Goal: Task Accomplishment & Management: Use online tool/utility

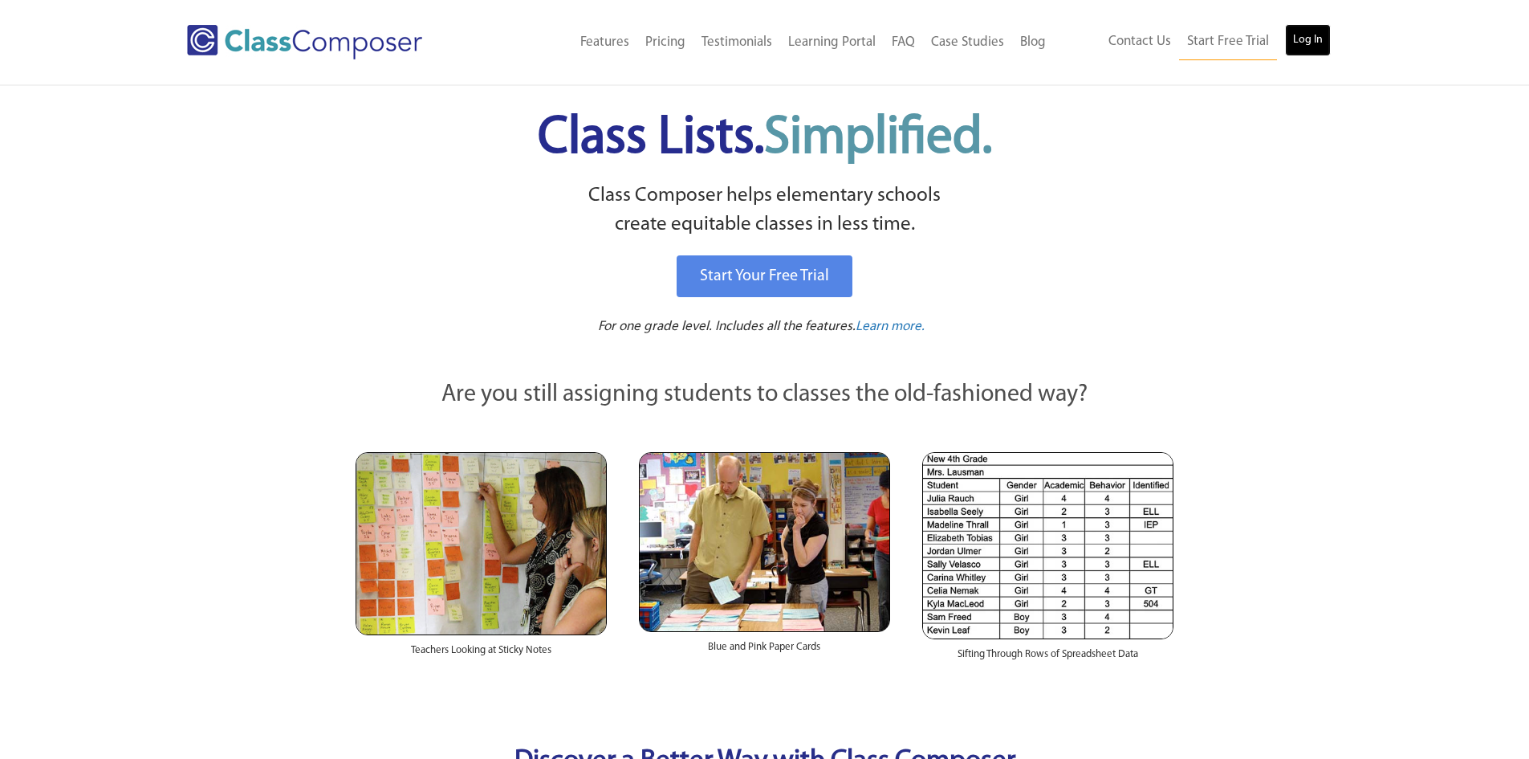
click at [1293, 38] on link "Log In" at bounding box center [1308, 40] width 46 height 32
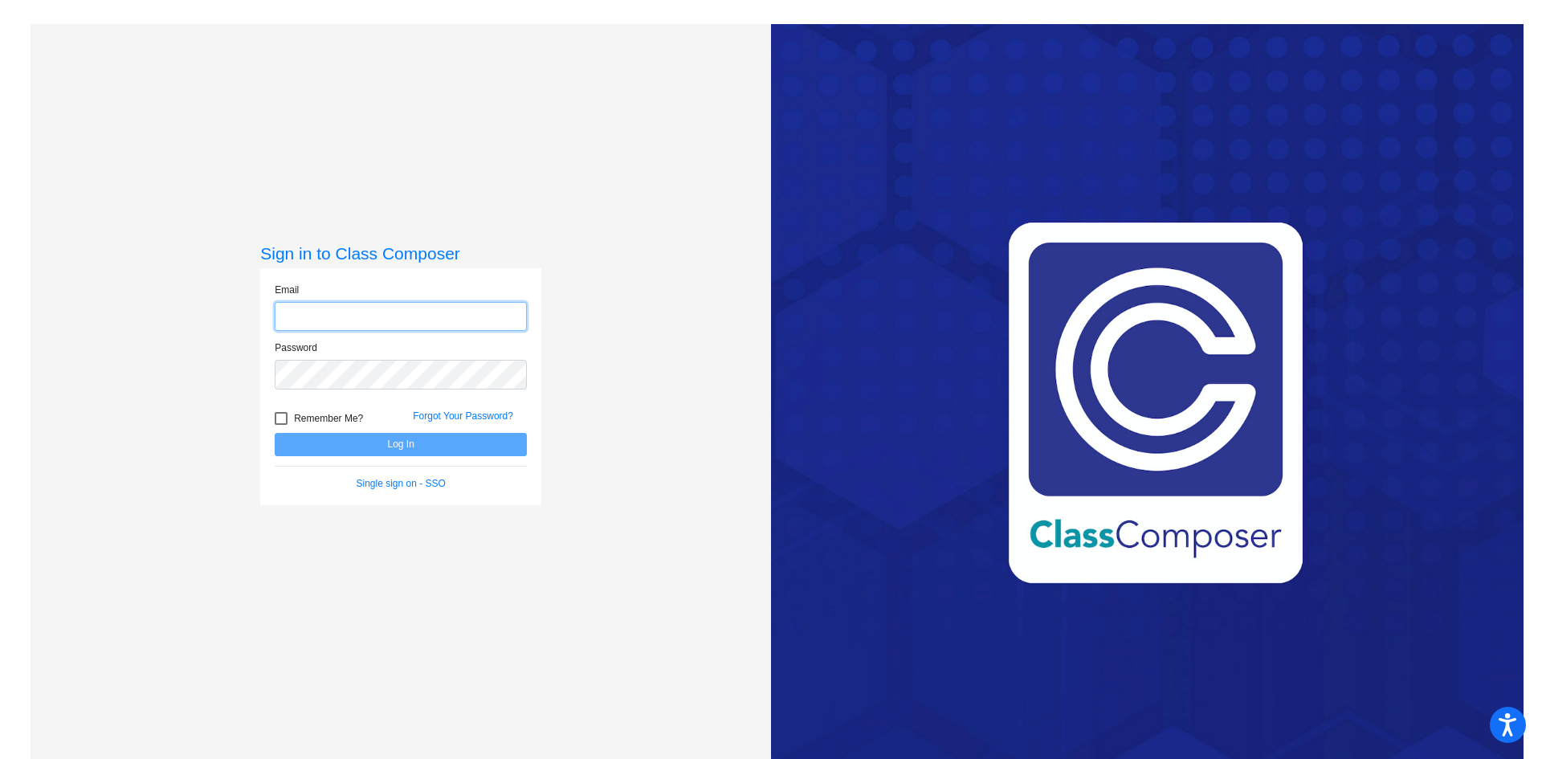
type input "[EMAIL_ADDRESS][DOMAIN_NAME]"
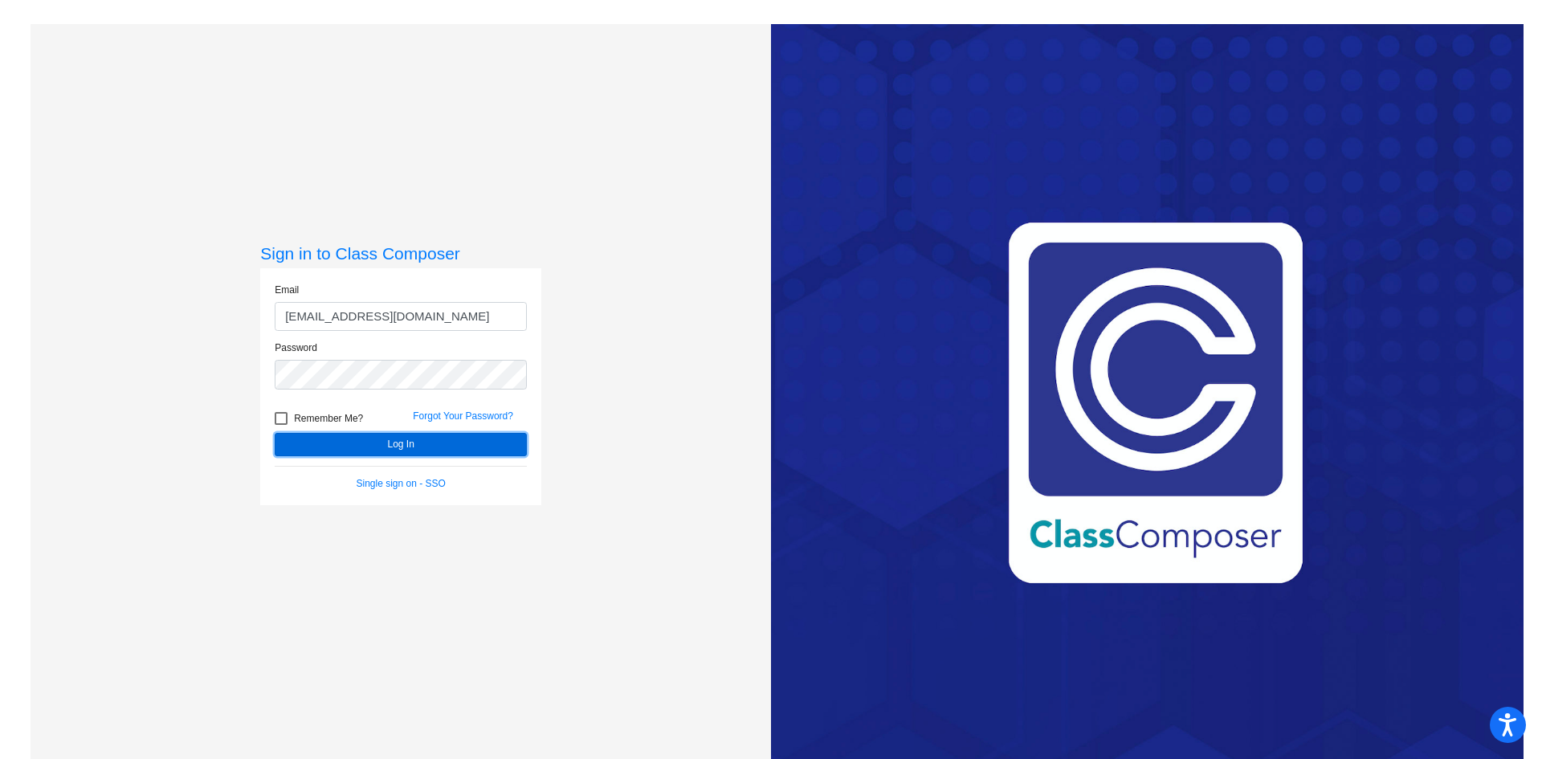
click at [369, 440] on button "Log In" at bounding box center [401, 444] width 252 height 23
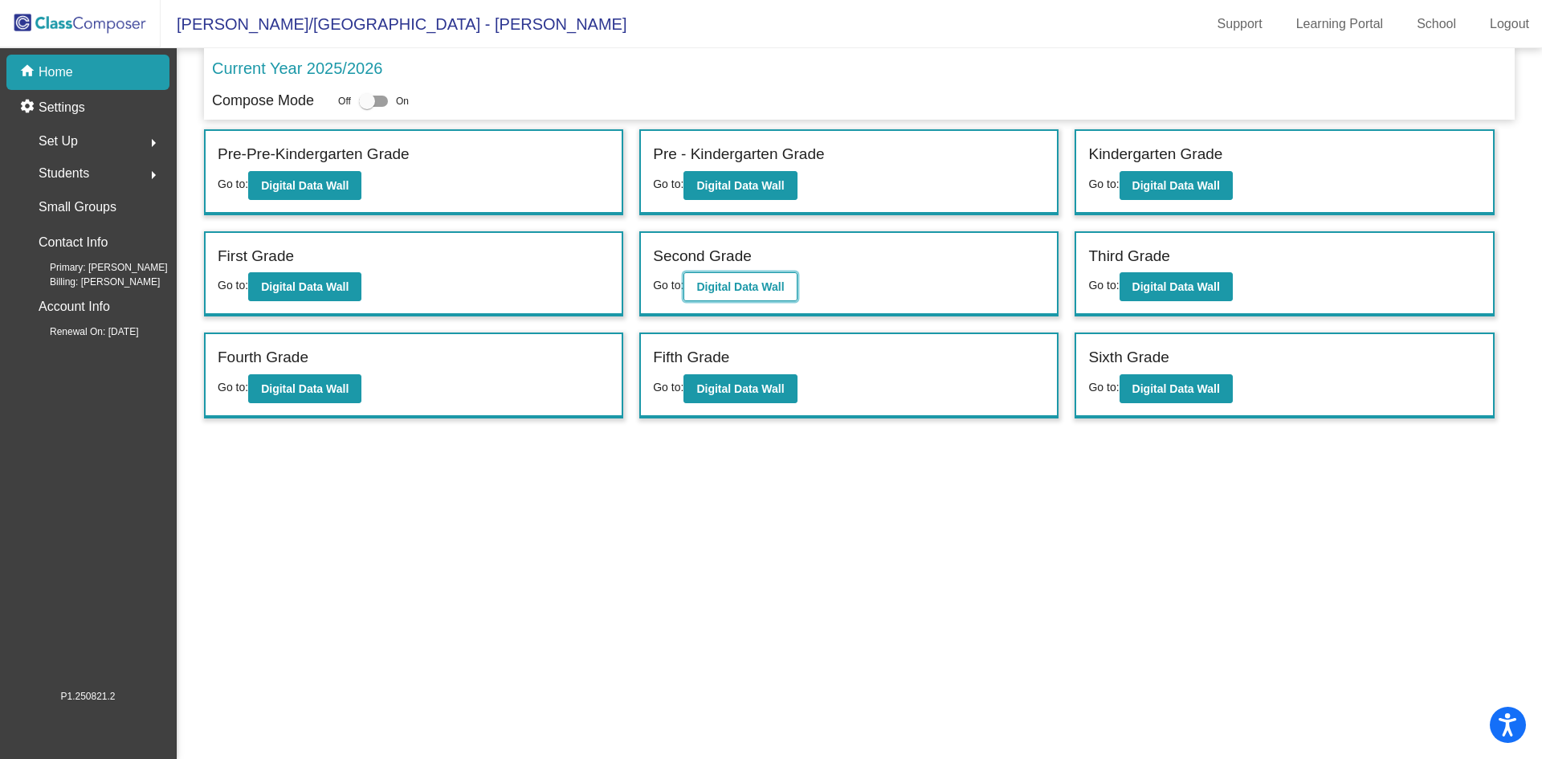
click at [758, 287] on b "Digital Data Wall" at bounding box center [740, 286] width 88 height 13
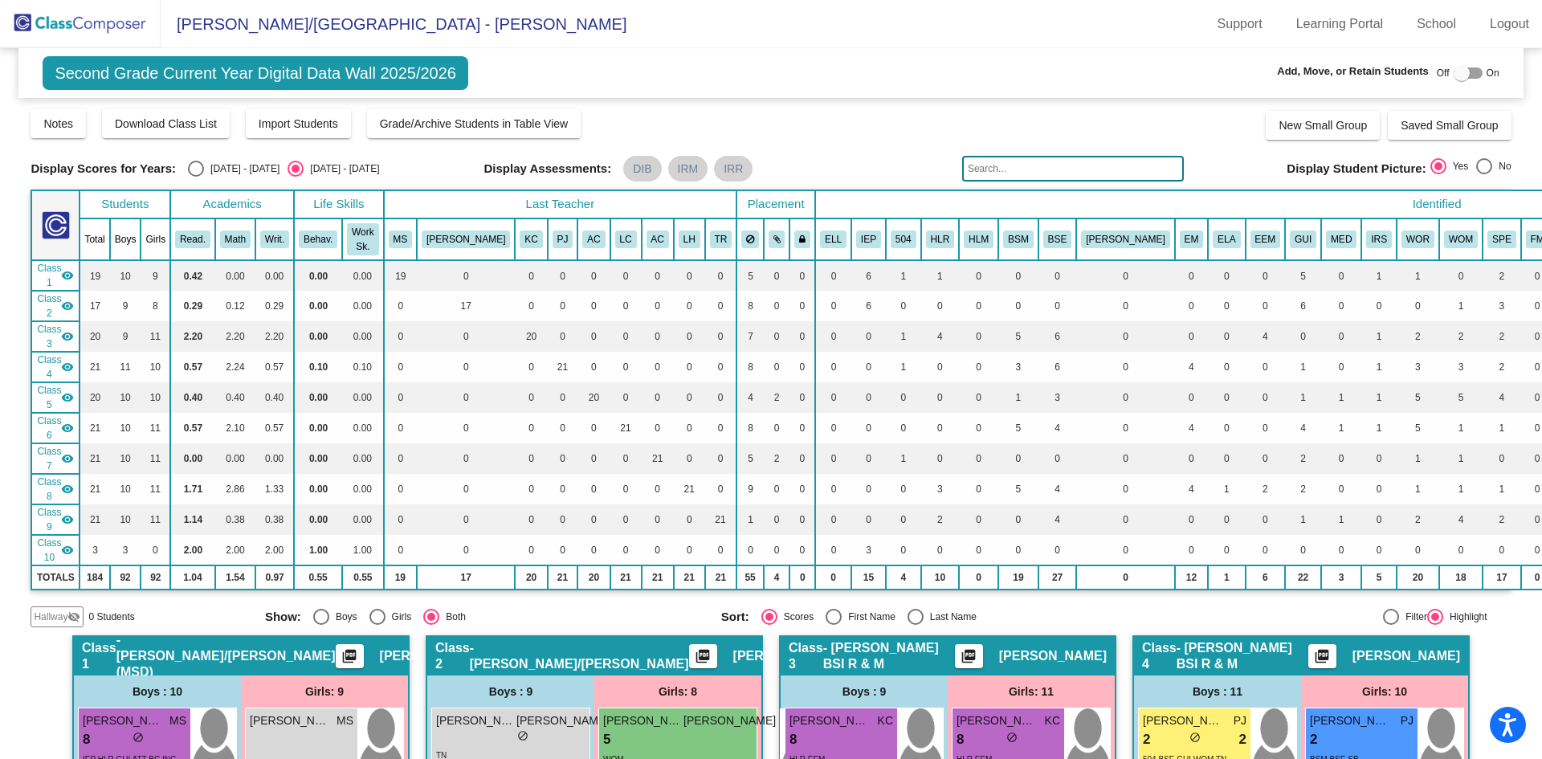
click at [1098, 162] on input "text" at bounding box center [1073, 169] width 222 height 26
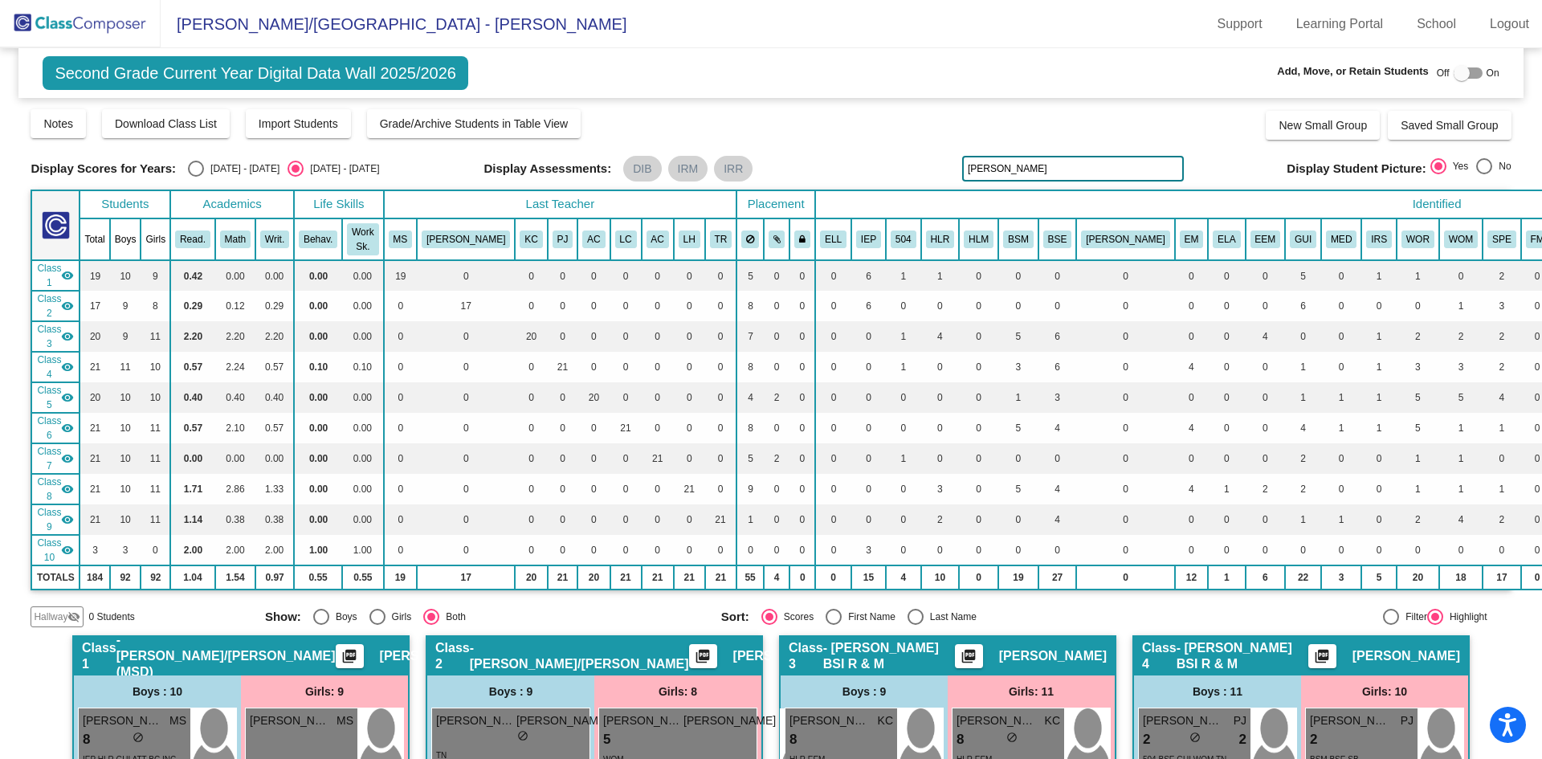
type input "[PERSON_NAME]"
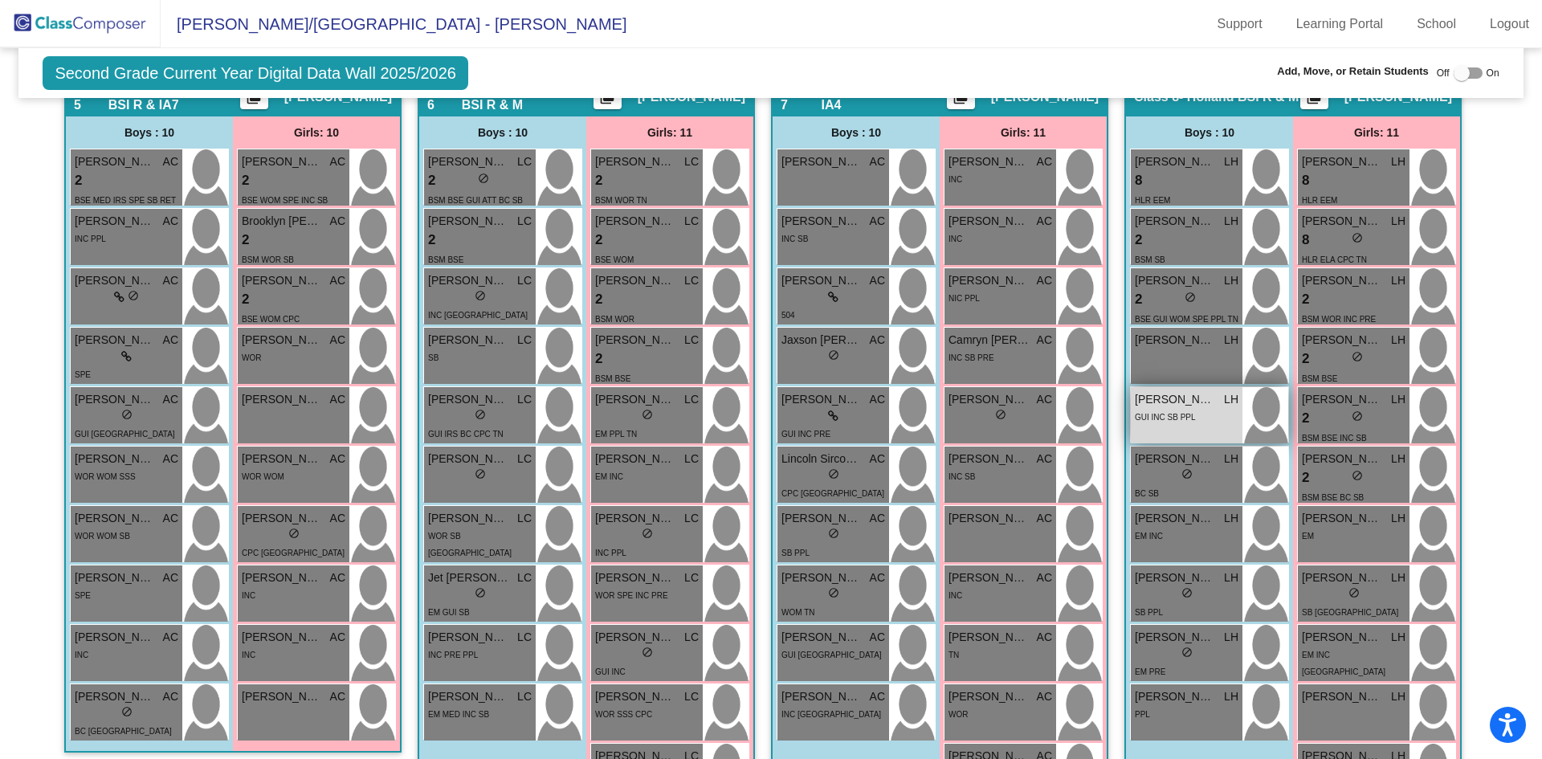
scroll to position [1204, 0]
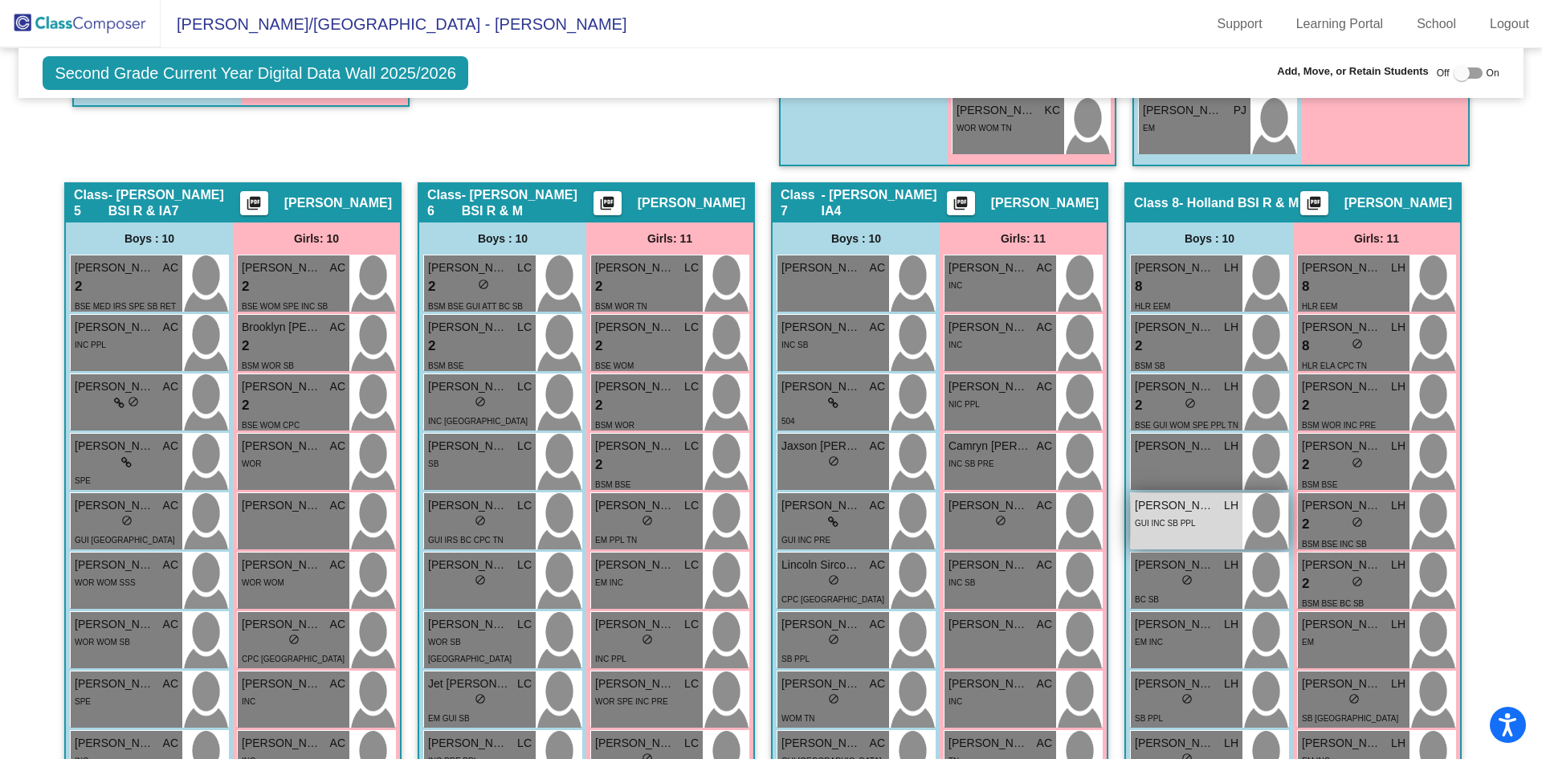
click at [1182, 518] on div "GUI INC SB PPL" at bounding box center [1164, 522] width 61 height 17
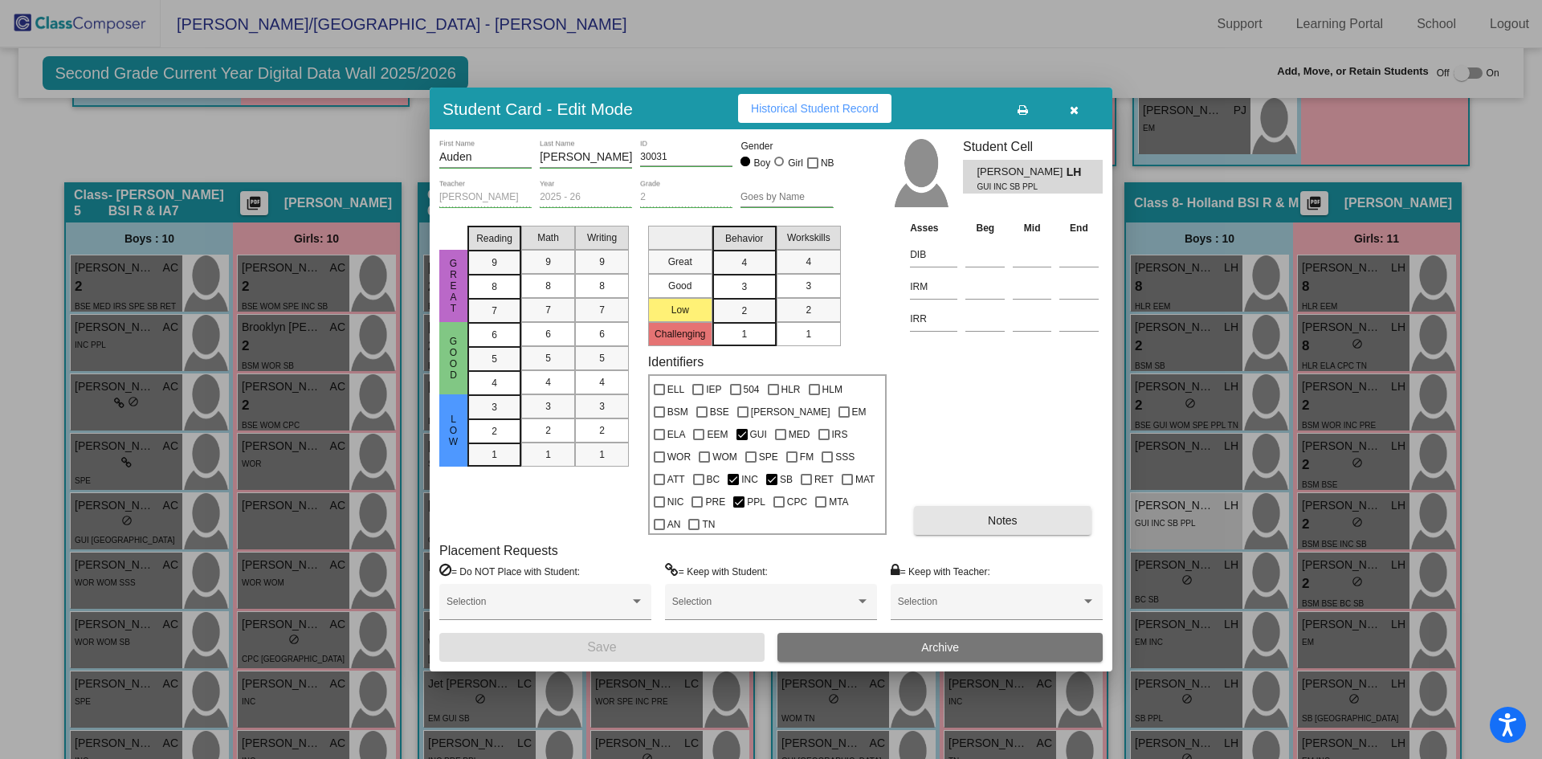
click at [970, 514] on button "Notes" at bounding box center [1002, 520] width 177 height 29
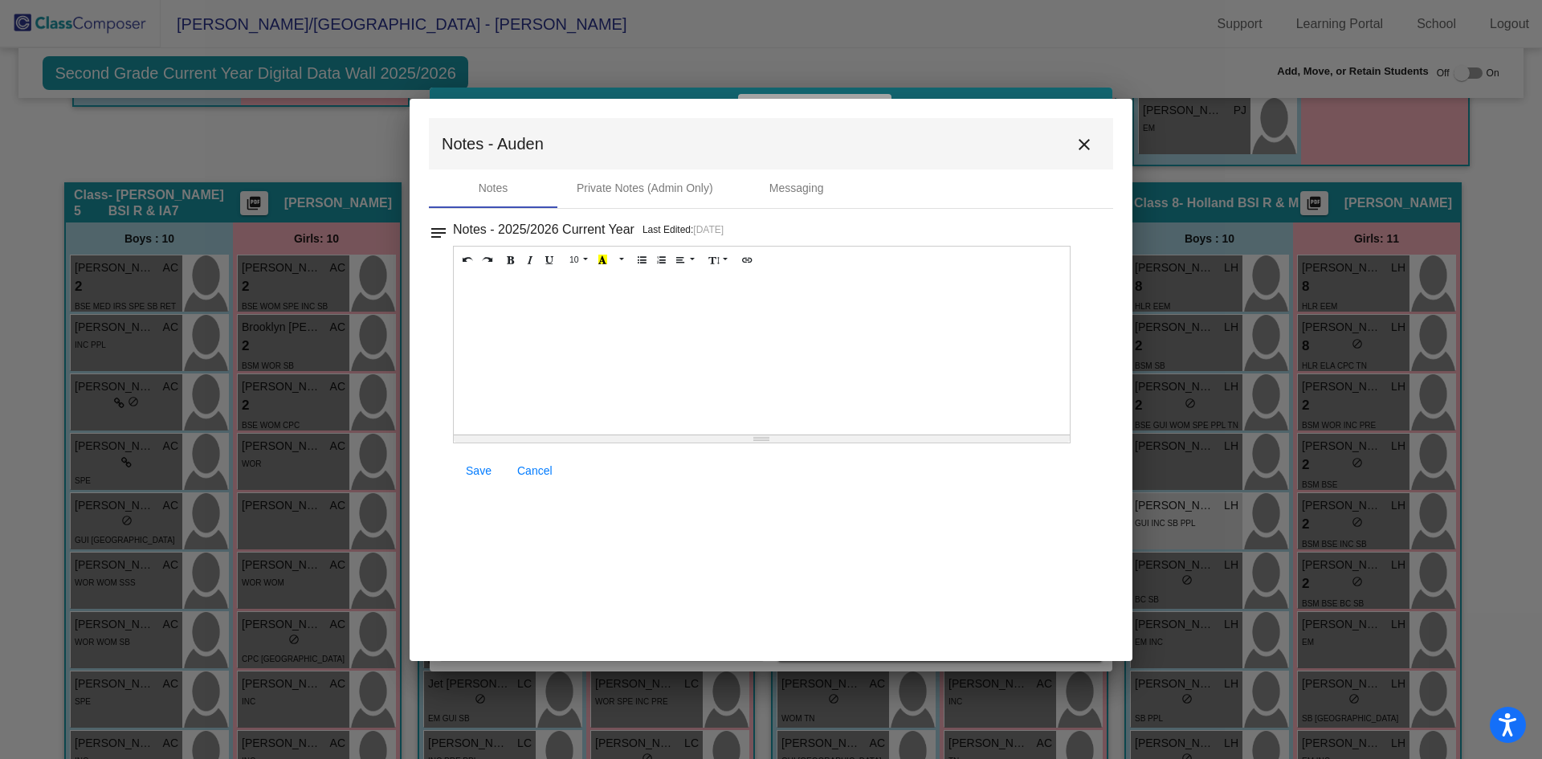
click at [1090, 145] on mat-icon "close" at bounding box center [1083, 144] width 19 height 19
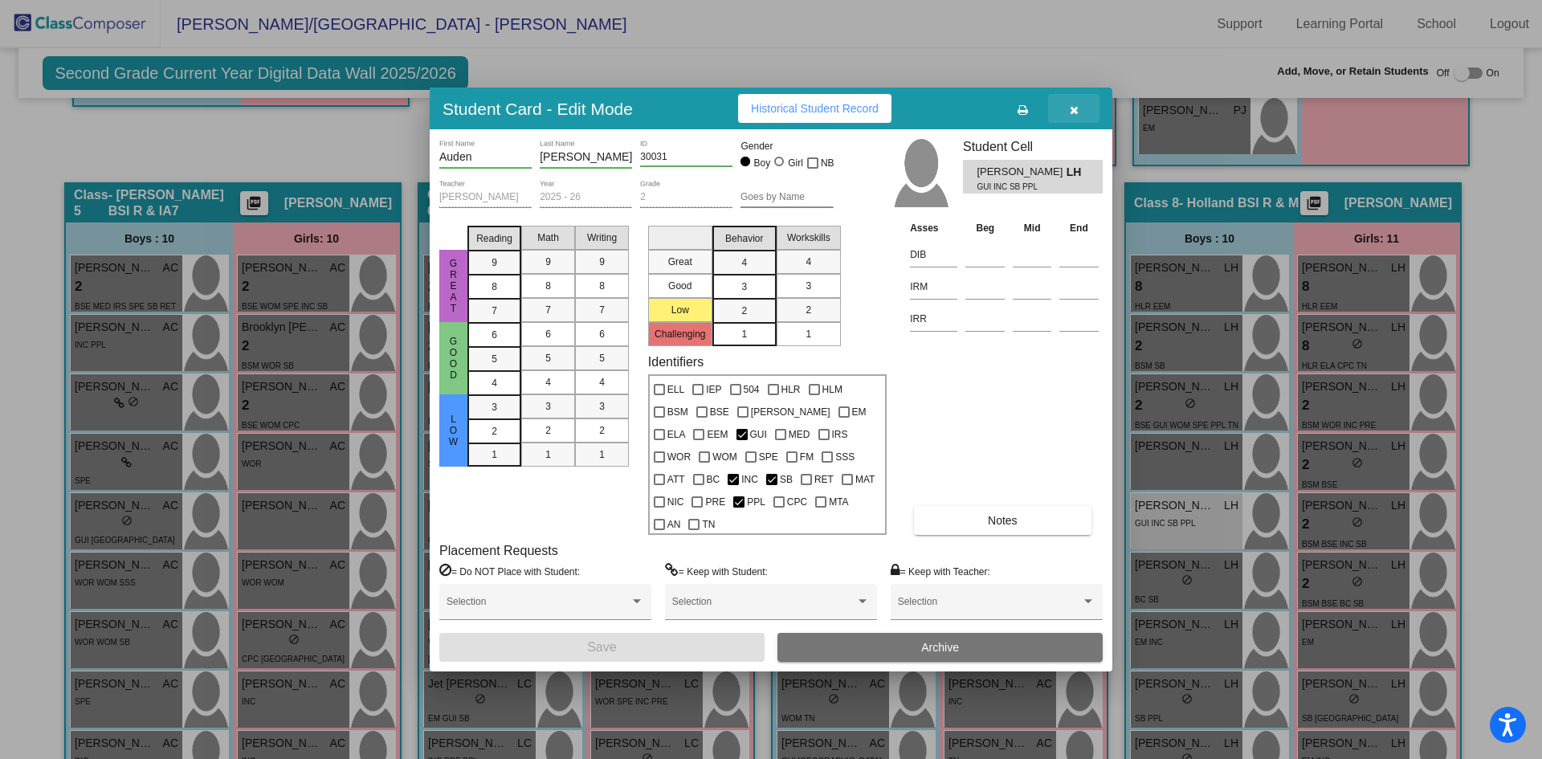
click at [1073, 116] on icon "button" at bounding box center [1073, 109] width 9 height 11
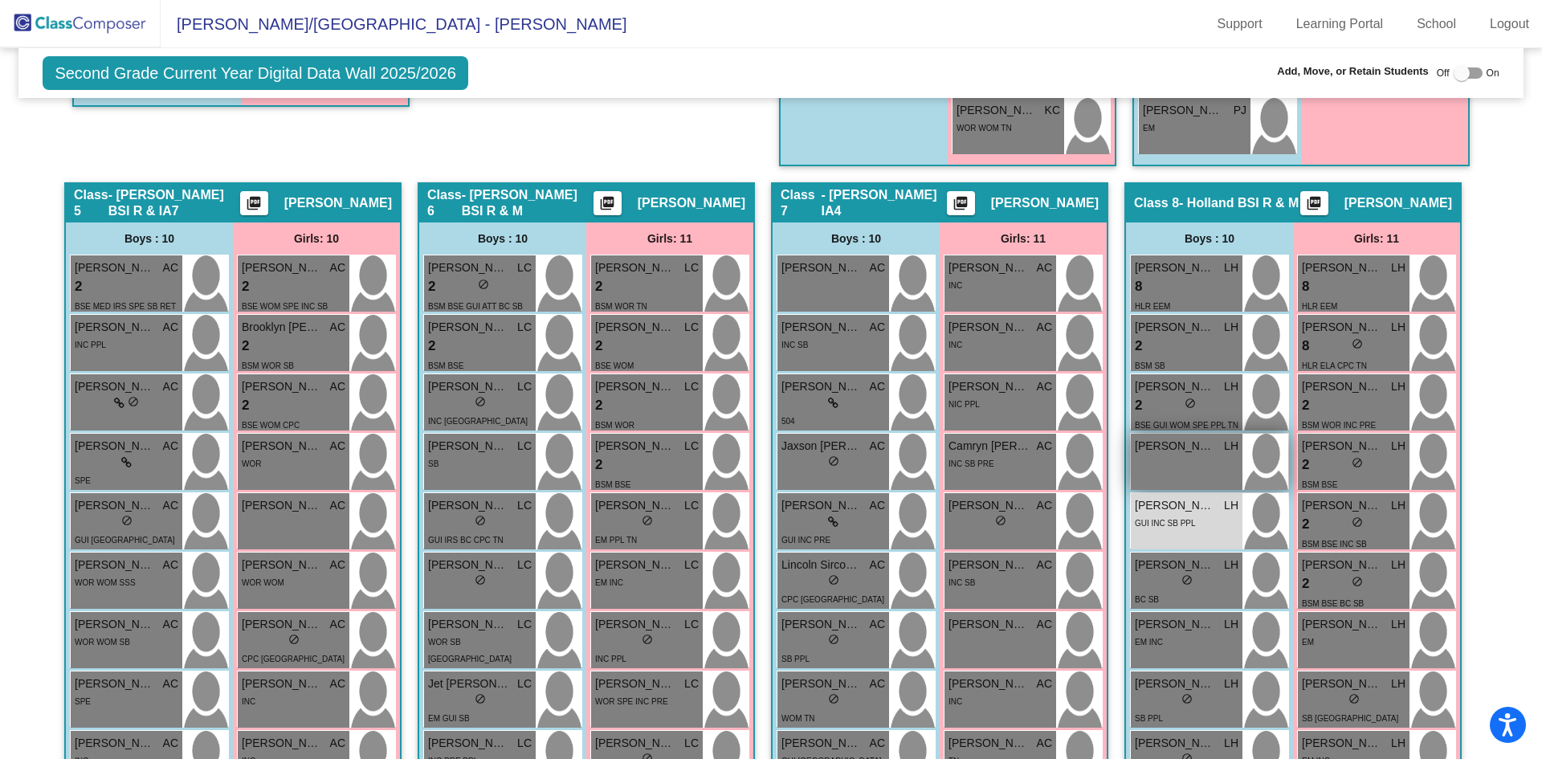
scroll to position [1365, 0]
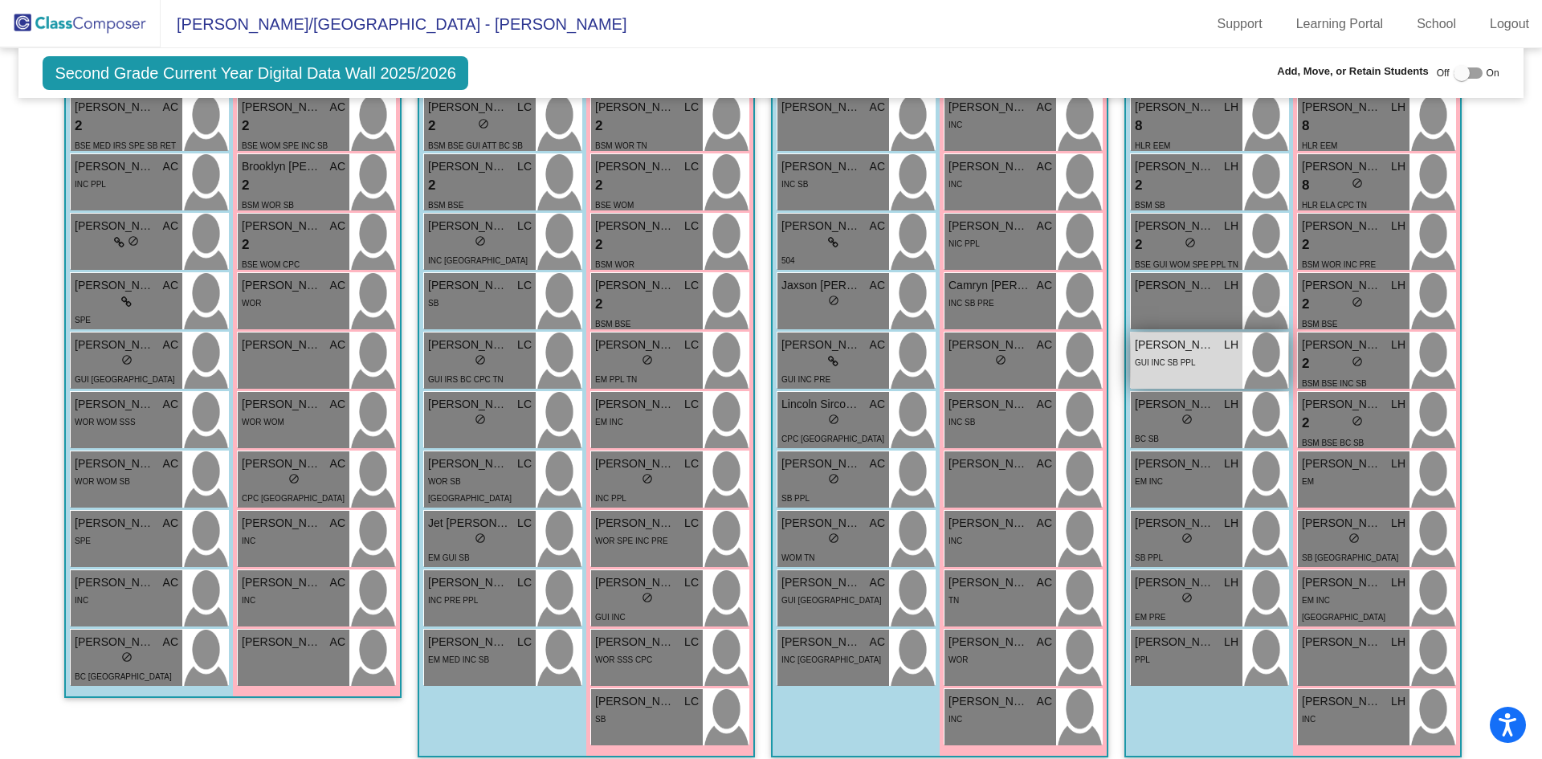
click at [1190, 353] on div "GUI INC SB PPL" at bounding box center [1164, 361] width 61 height 17
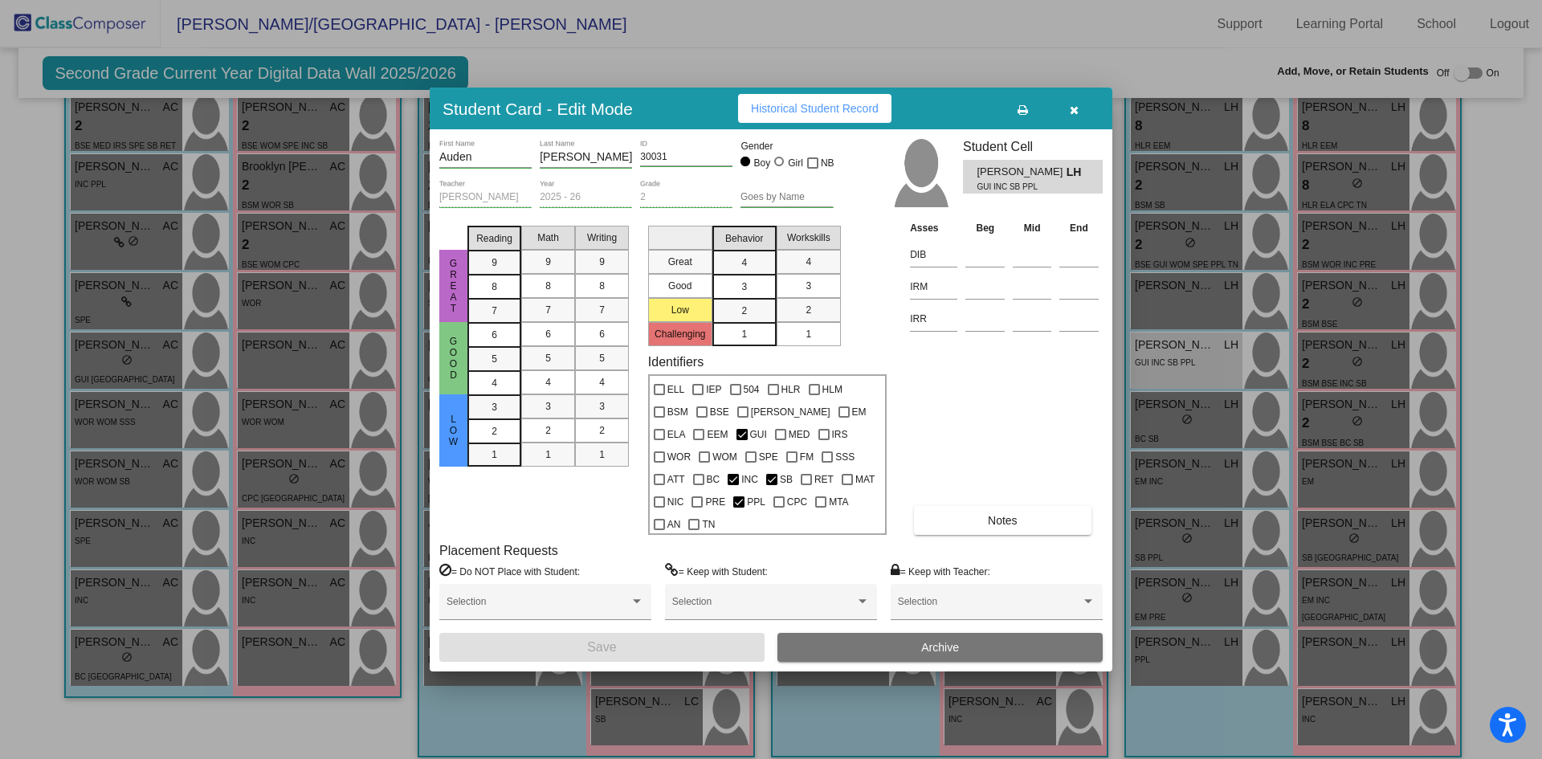
click at [1085, 59] on div at bounding box center [771, 379] width 1542 height 759
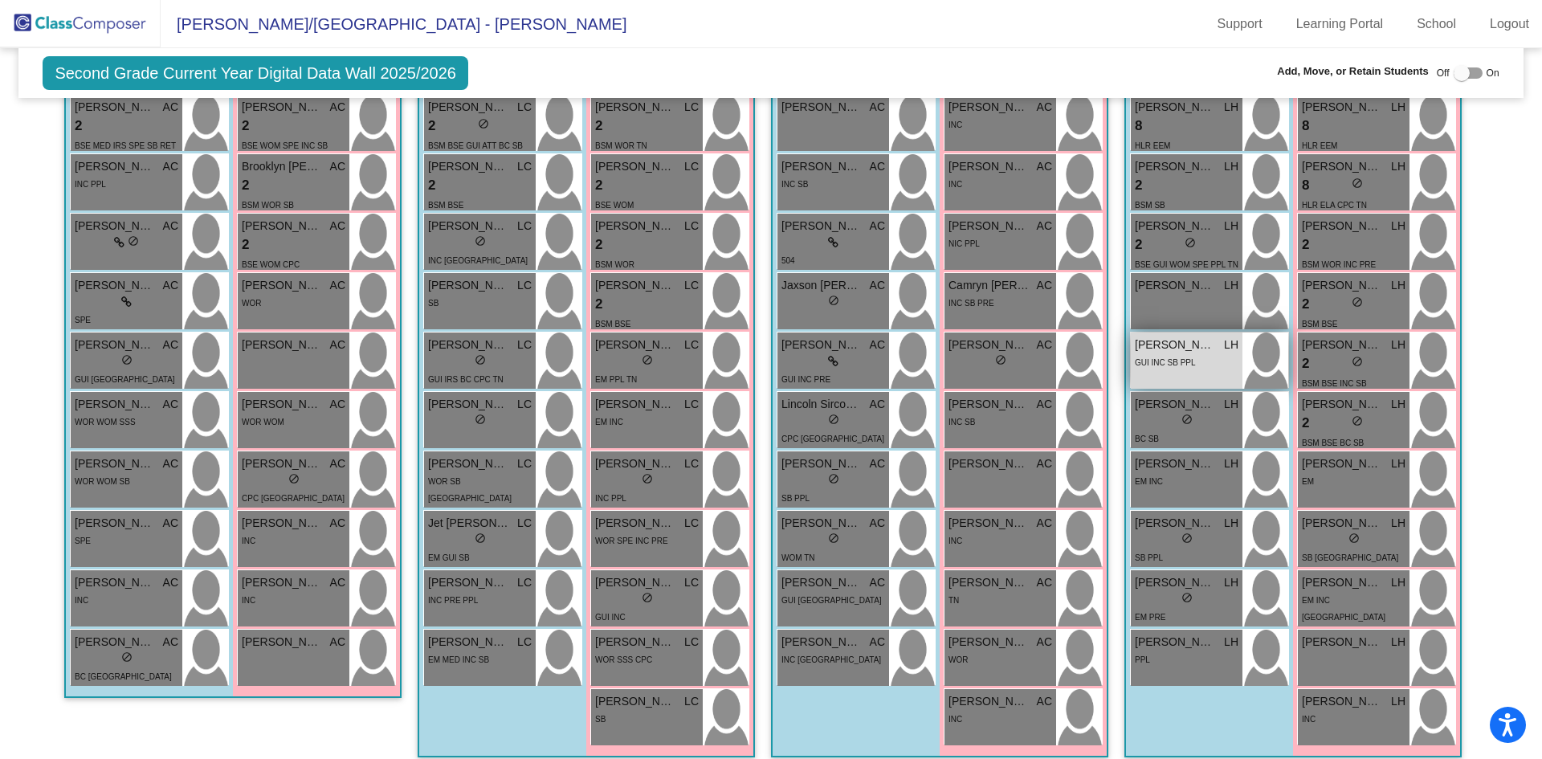
click at [1203, 361] on div "GUI INC SB PPL" at bounding box center [1186, 361] width 104 height 17
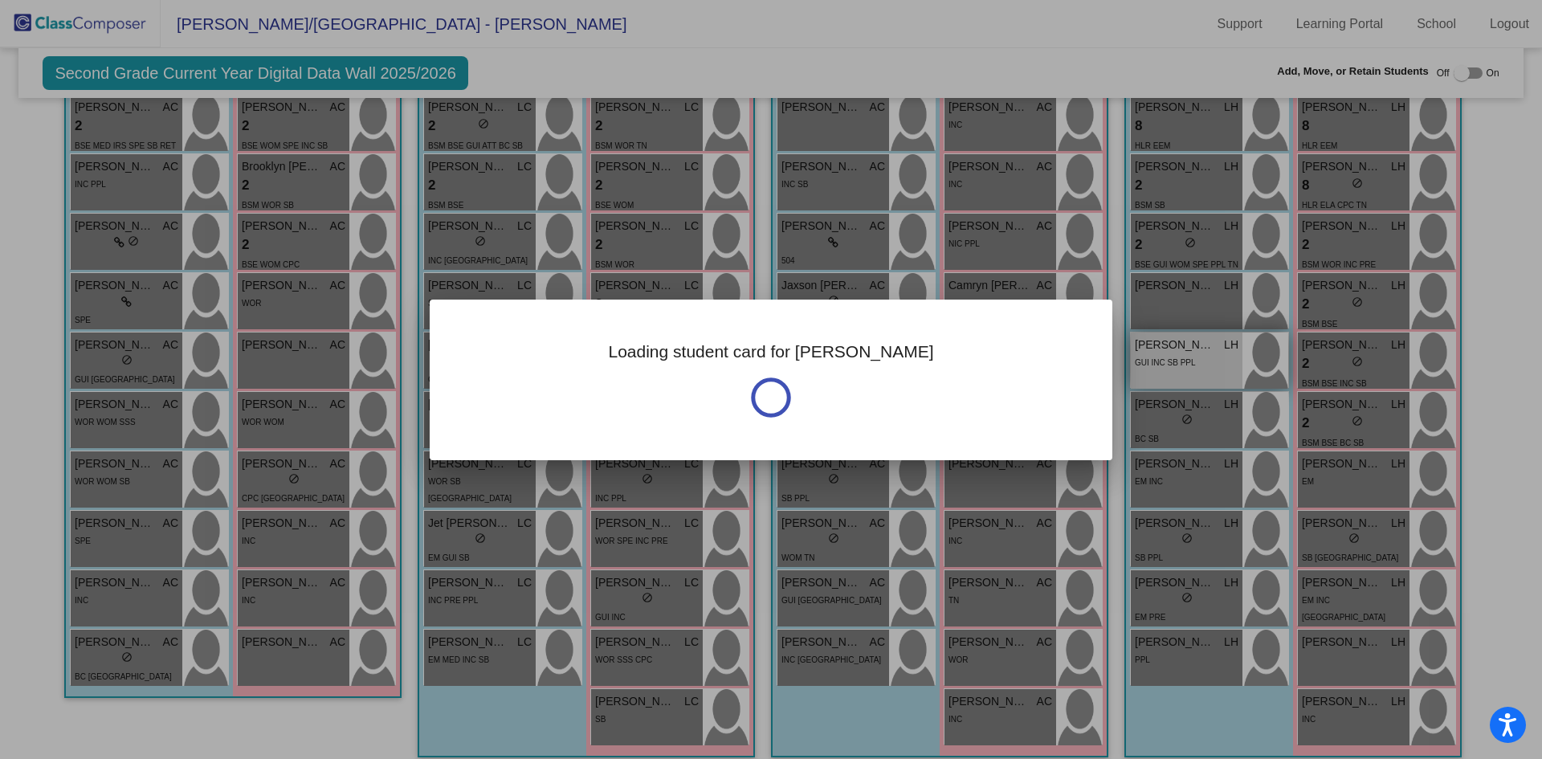
click at [1203, 361] on div at bounding box center [771, 379] width 1542 height 759
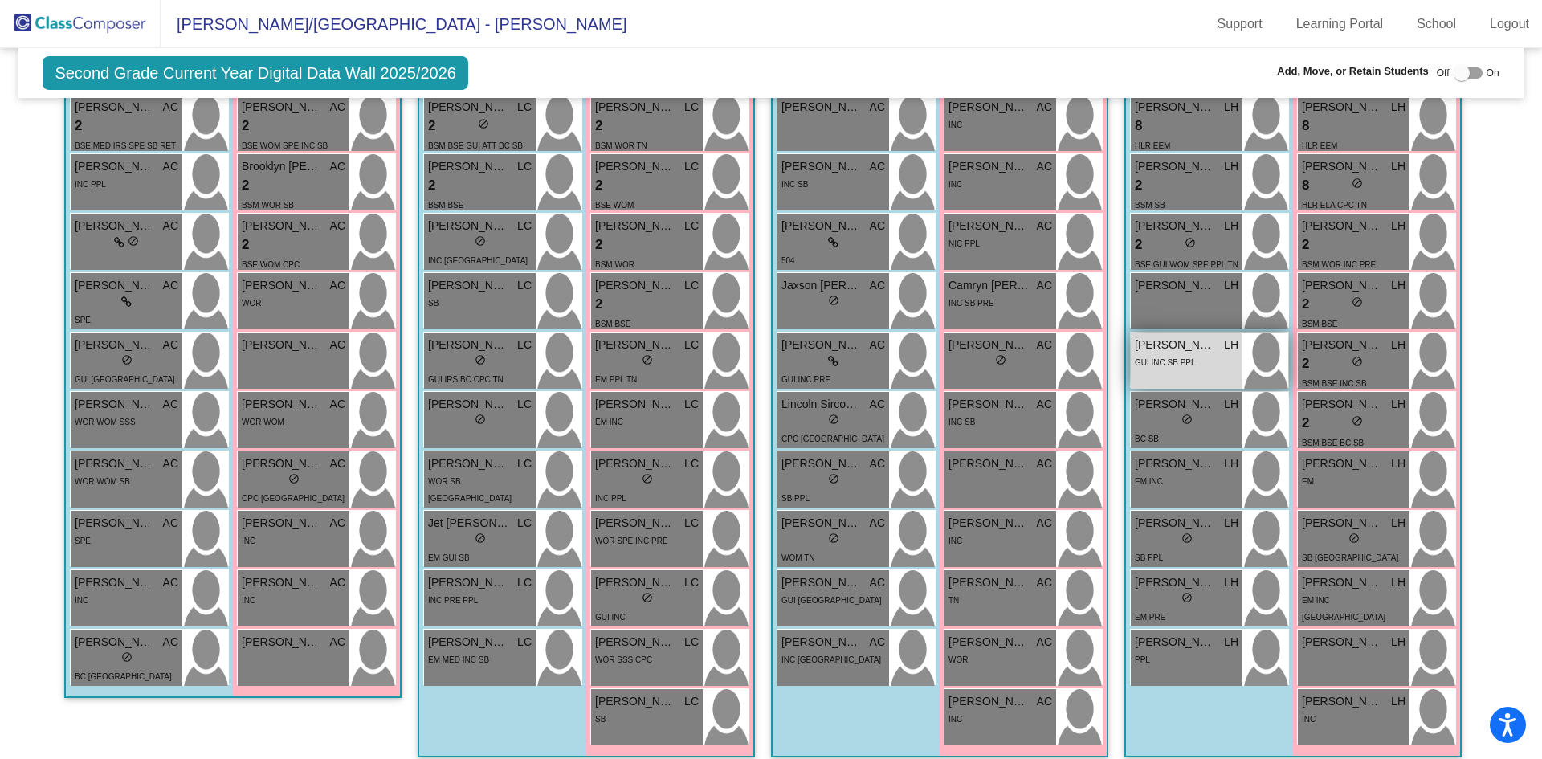
click at [1171, 353] on div "GUI INC SB PPL" at bounding box center [1164, 361] width 61 height 17
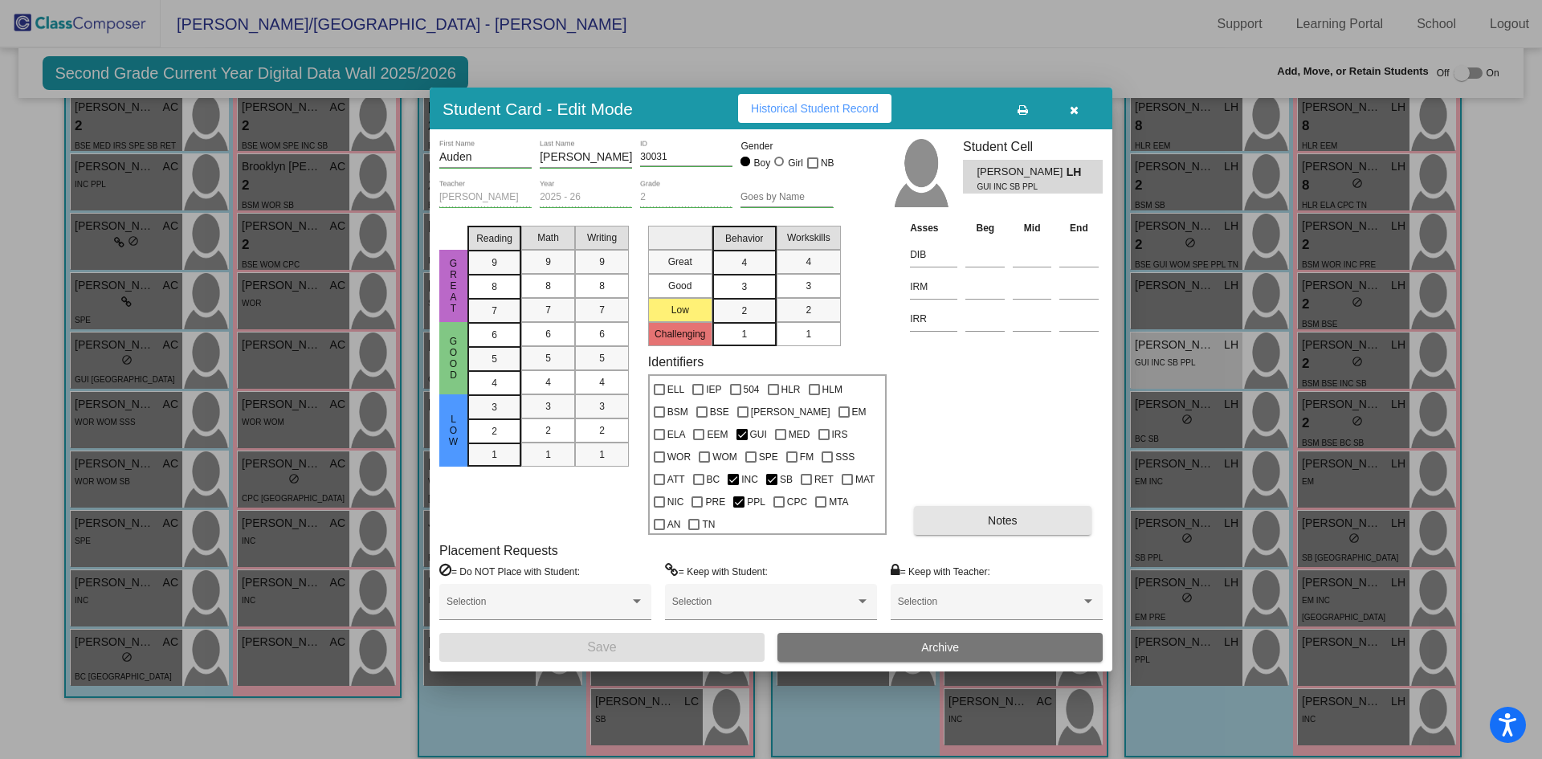
click at [1005, 514] on span "Notes" at bounding box center [1003, 520] width 30 height 13
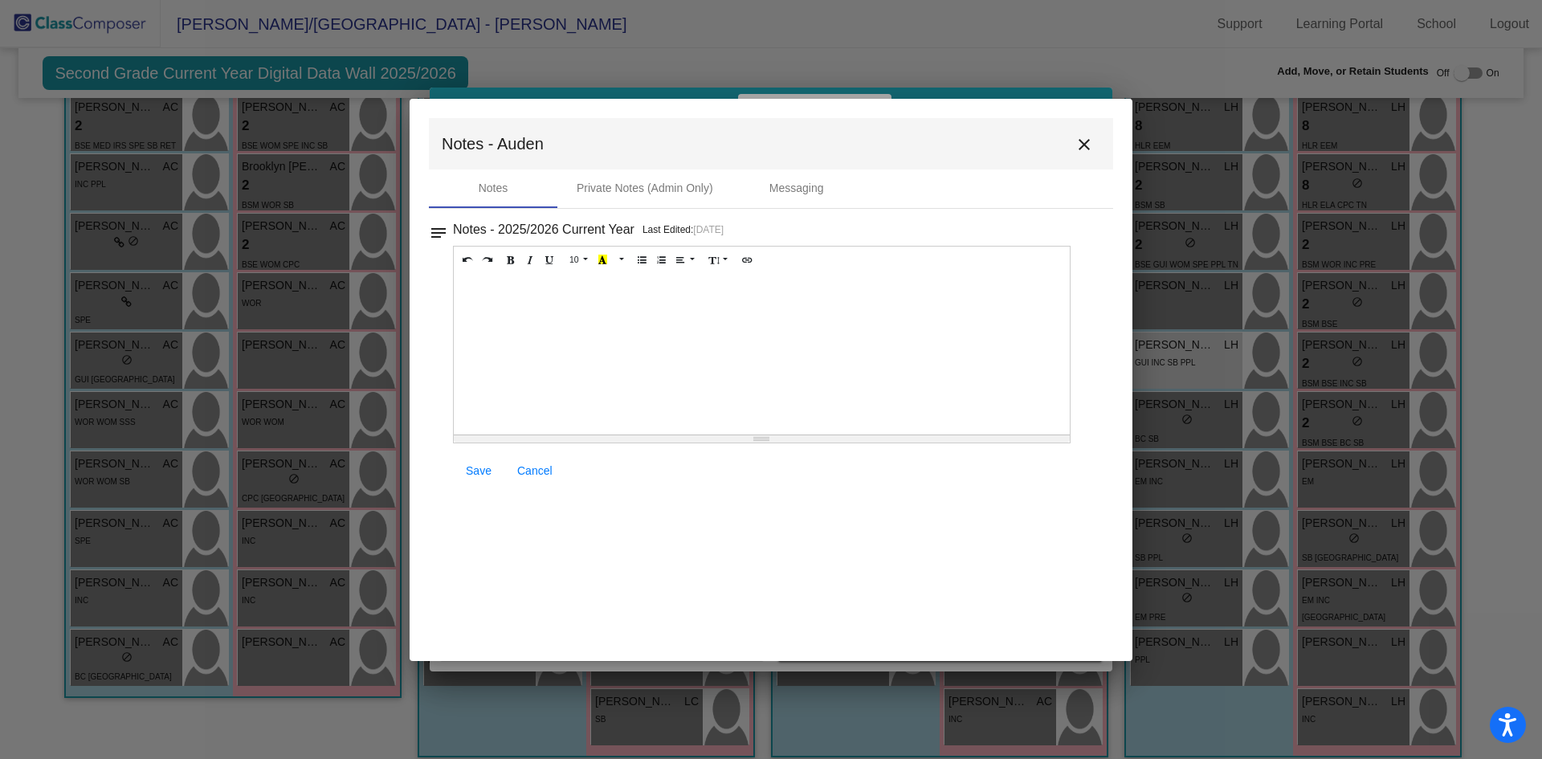
click at [437, 227] on mat-icon "notes" at bounding box center [438, 227] width 19 height 19
click at [1072, 145] on button "close" at bounding box center [1084, 144] width 32 height 32
